Goal: Task Accomplishment & Management: Manage account settings

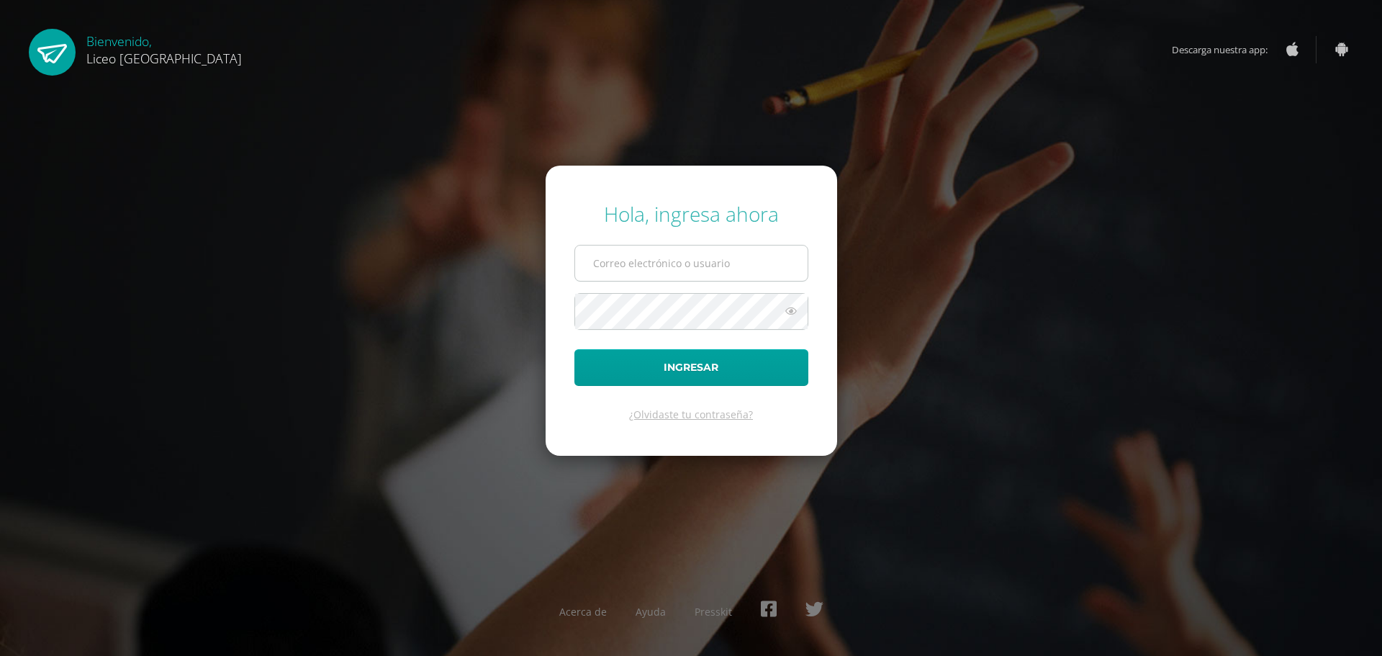
type input "20192270"
click at [682, 365] on button "Ingresar" at bounding box center [692, 367] width 234 height 37
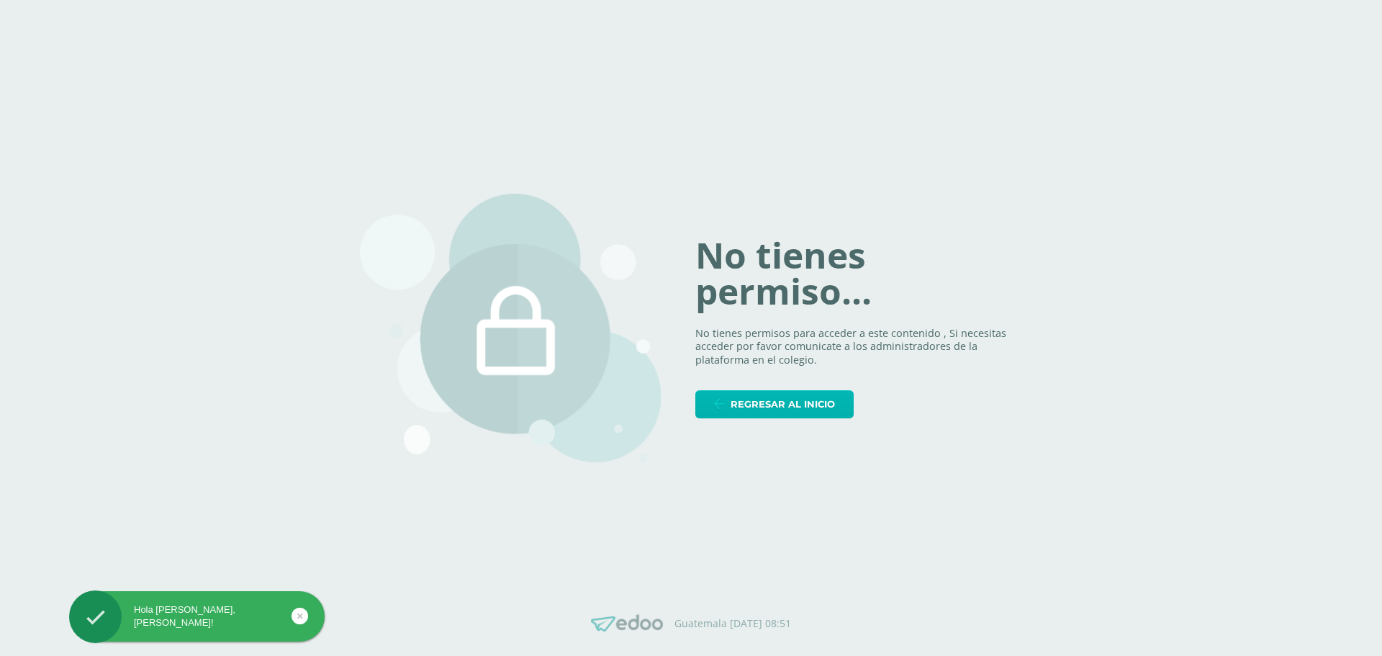
click at [726, 399] on link "Regresar al inicio" at bounding box center [774, 404] width 158 height 28
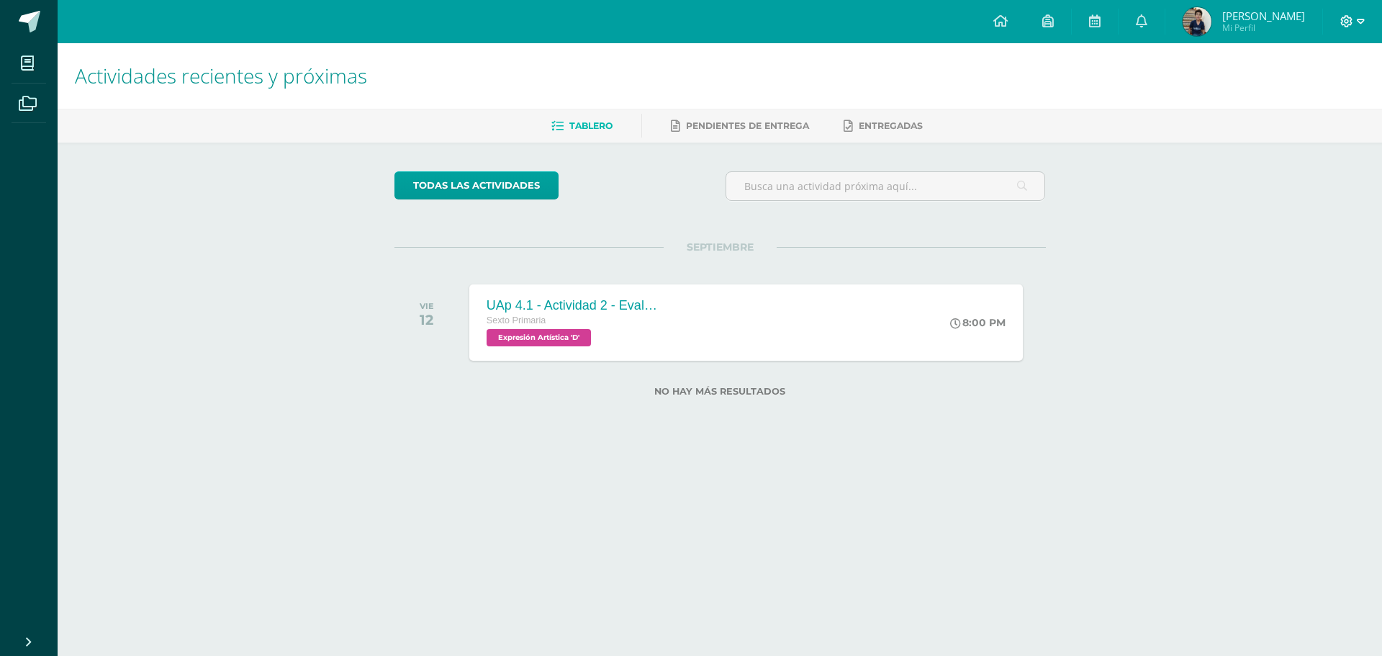
click at [1346, 22] on icon at bounding box center [1347, 21] width 12 height 12
click at [1328, 97] on span "Cerrar sesión" at bounding box center [1316, 98] width 65 height 14
